Goal: Communication & Community: Answer question/provide support

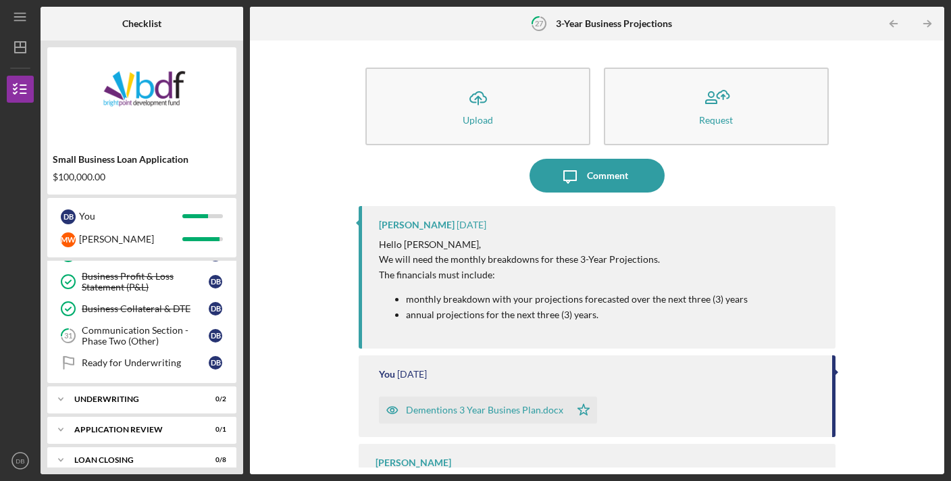
scroll to position [524, 0]
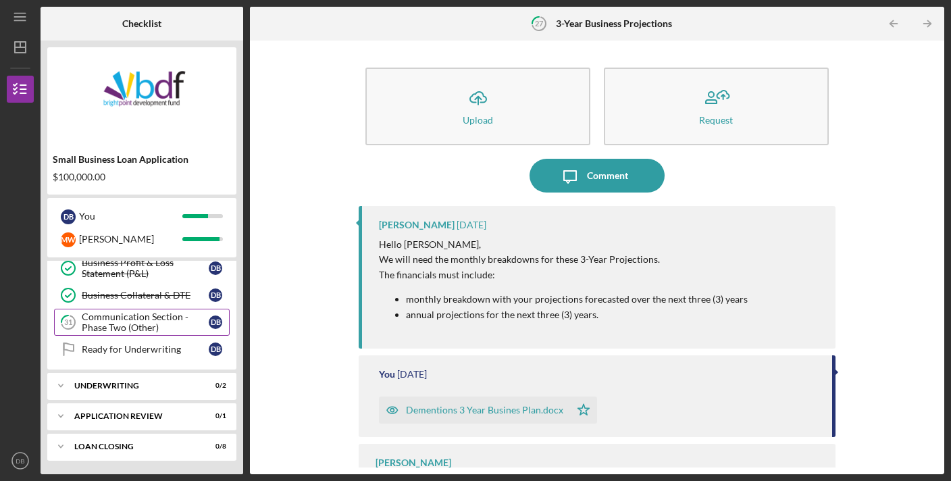
click at [135, 326] on div "Communication Section - Phase Two (Other)" at bounding box center [145, 323] width 127 height 22
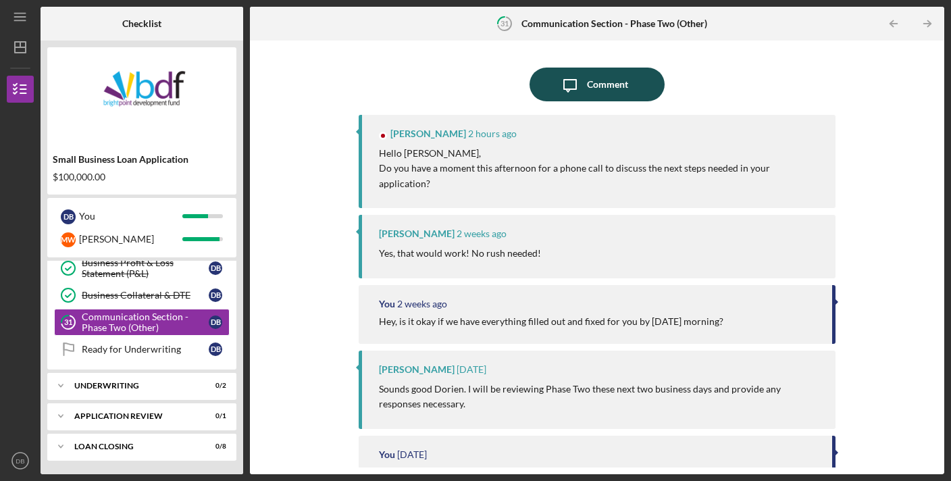
click at [581, 84] on icon "Icon/Message" at bounding box center [570, 85] width 34 height 34
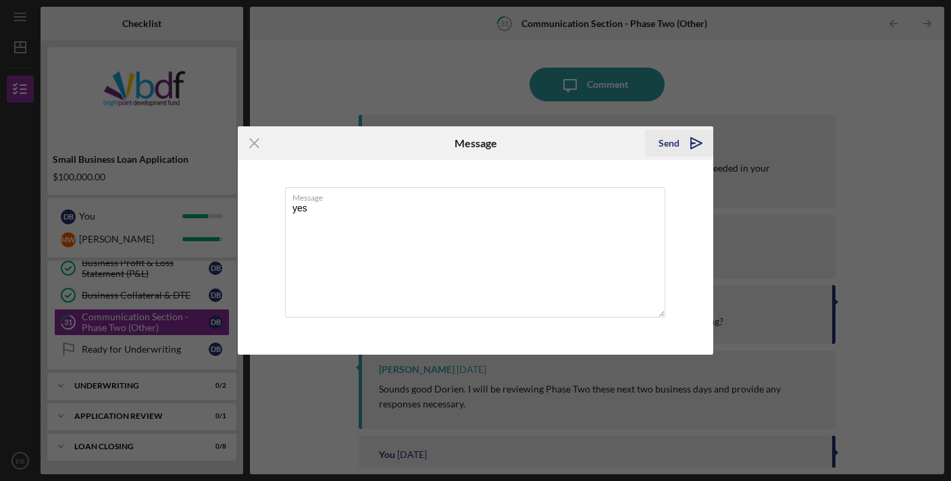
type textarea "yes"
click at [668, 134] on div "Send" at bounding box center [669, 143] width 21 height 27
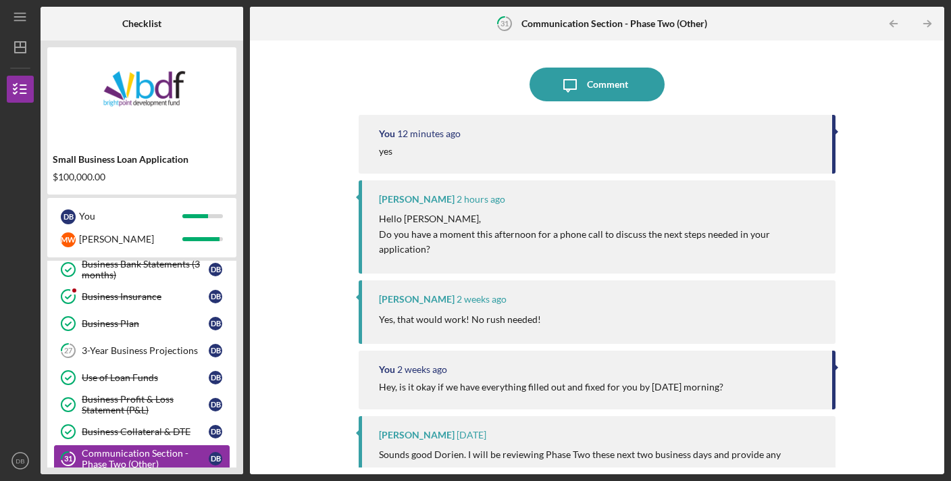
scroll to position [376, 0]
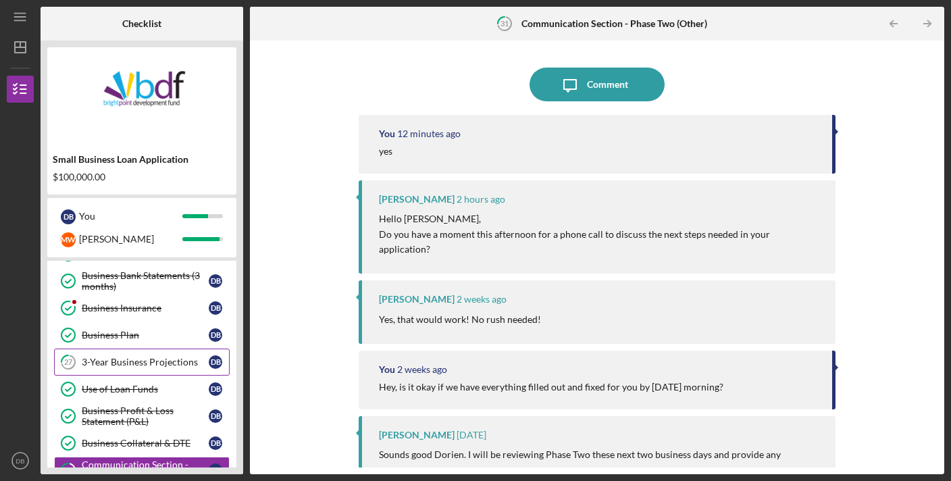
click at [154, 360] on div "3-Year Business Projections" at bounding box center [145, 362] width 127 height 11
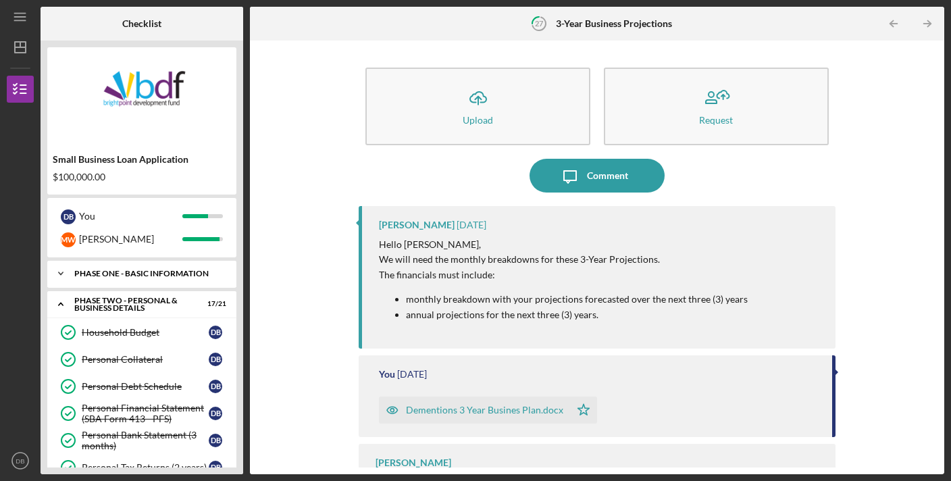
click at [129, 274] on div "Phase One - Basic Information" at bounding box center [146, 274] width 145 height 8
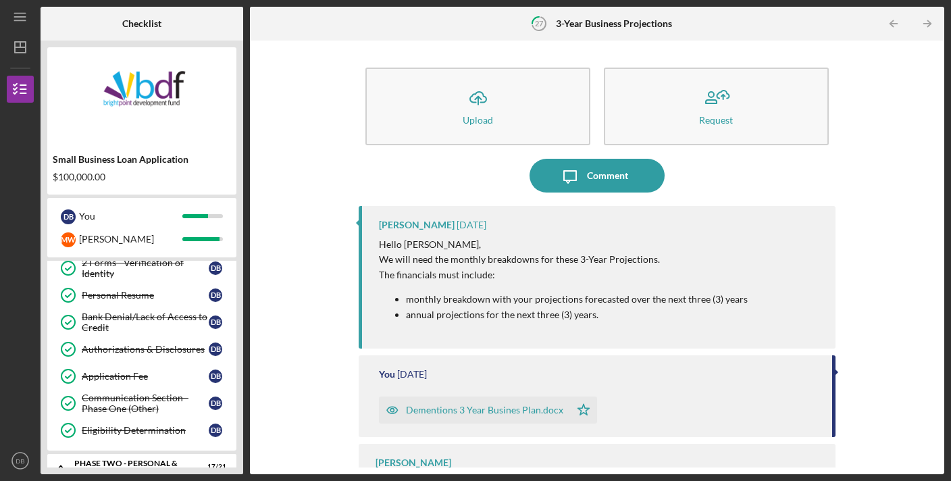
scroll to position [172, 0]
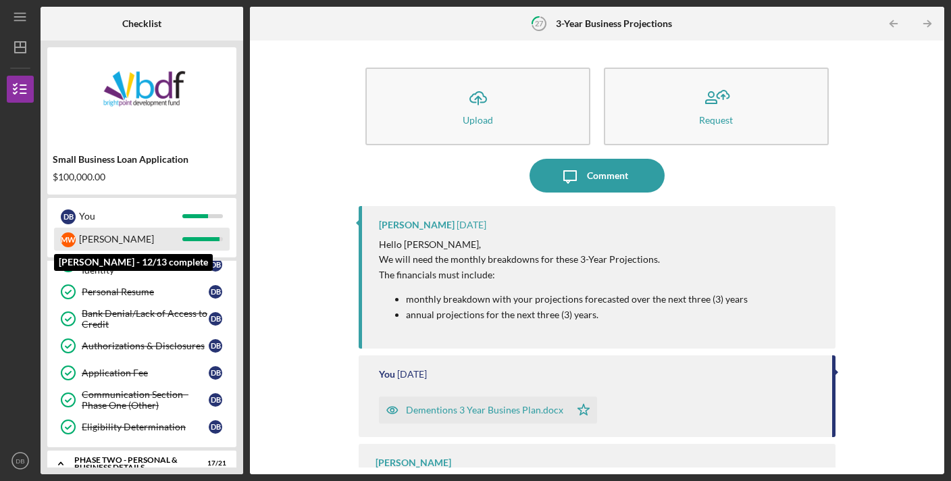
click at [160, 240] on div "[PERSON_NAME]" at bounding box center [130, 239] width 103 height 23
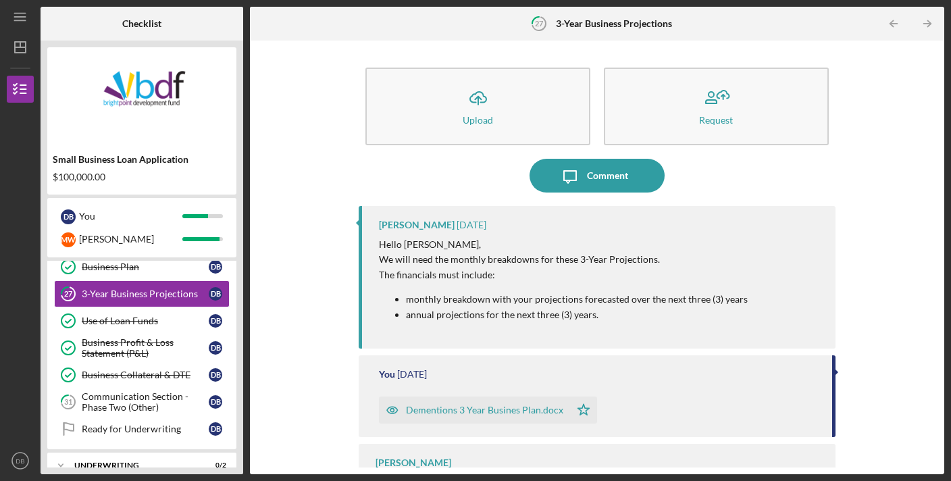
scroll to position [808, 0]
